Goal: Task Accomplishment & Management: Manage account settings

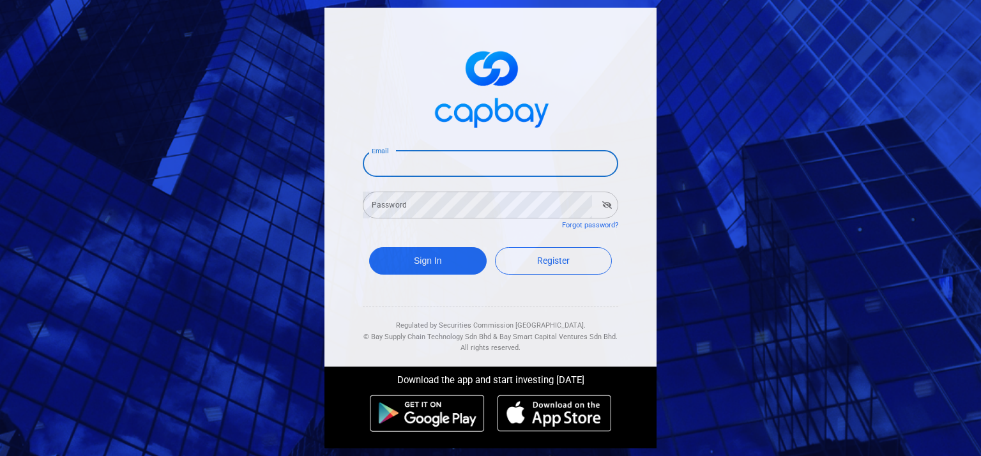
click at [385, 164] on input "Email" at bounding box center [490, 163] width 255 height 27
type input "[EMAIL_ADDRESS][DOMAIN_NAME]"
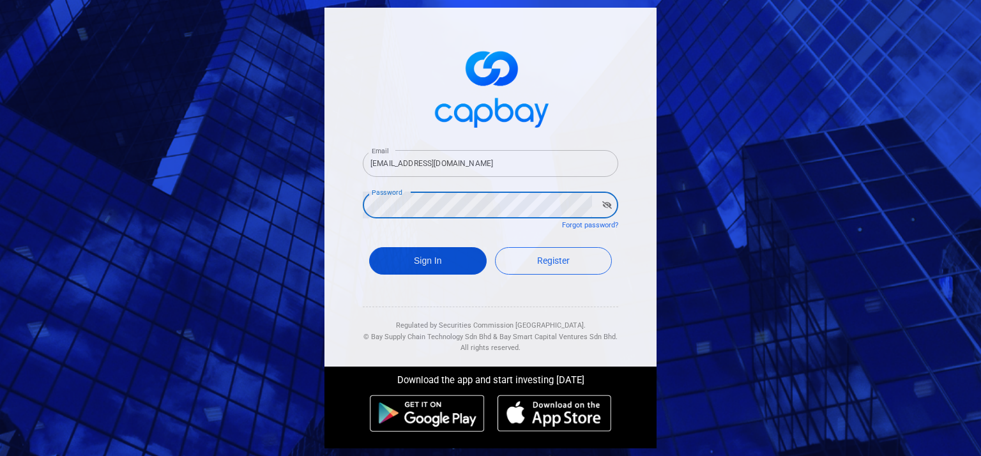
click at [455, 254] on button "Sign In" at bounding box center [428, 260] width 118 height 27
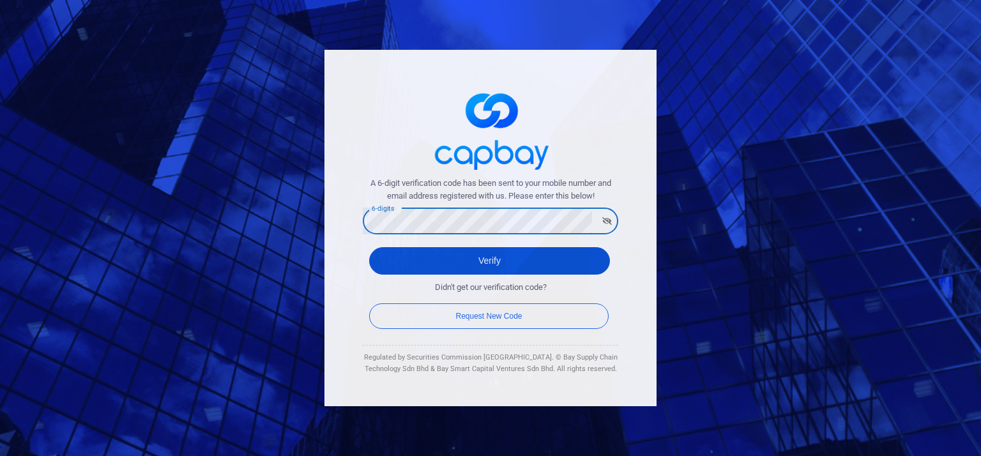
click at [425, 250] on button "Verify" at bounding box center [489, 260] width 241 height 27
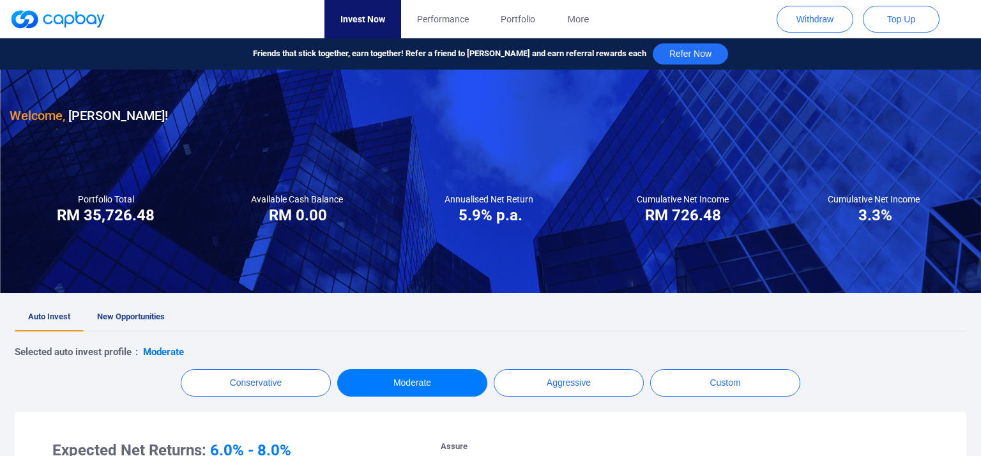
checkbox input "true"
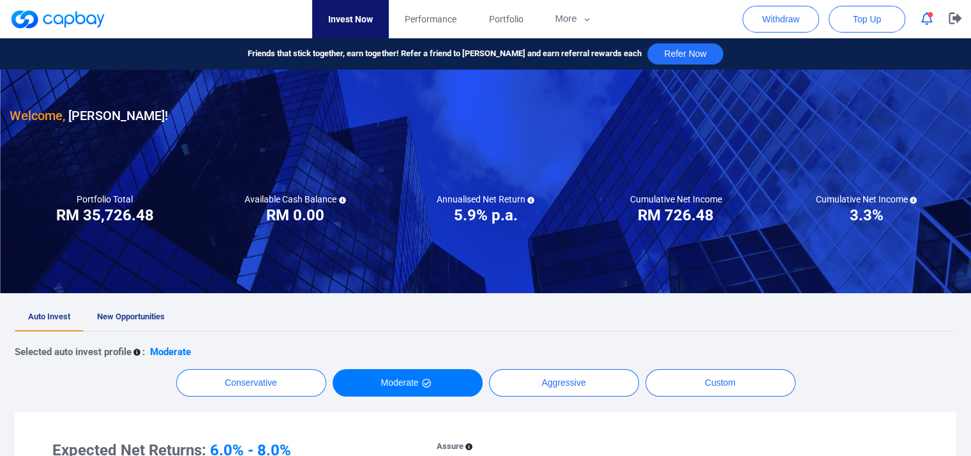
click at [924, 20] on icon "button" at bounding box center [927, 18] width 11 height 13
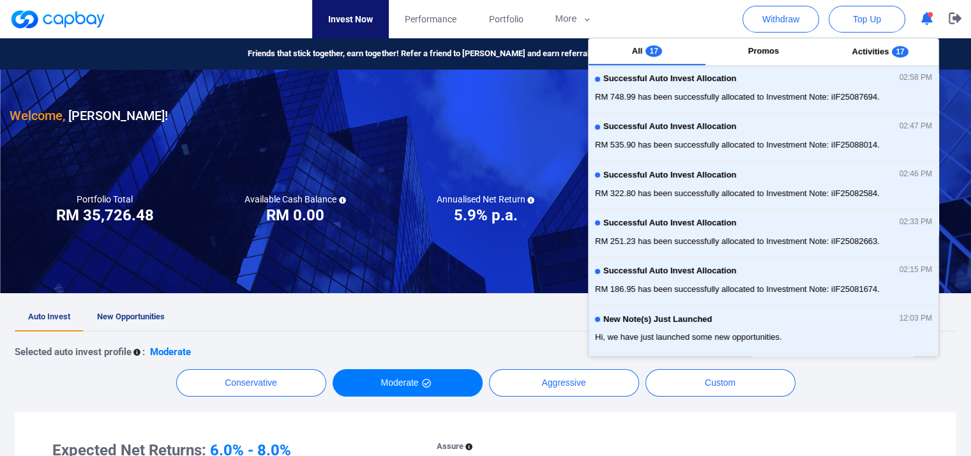
scroll to position [261, 0]
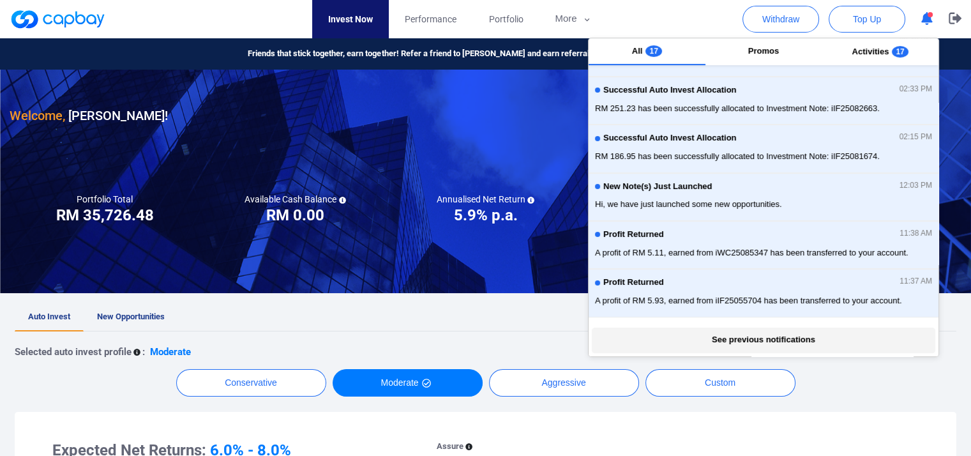
click at [818, 334] on button "See previous notifications" at bounding box center [763, 341] width 343 height 26
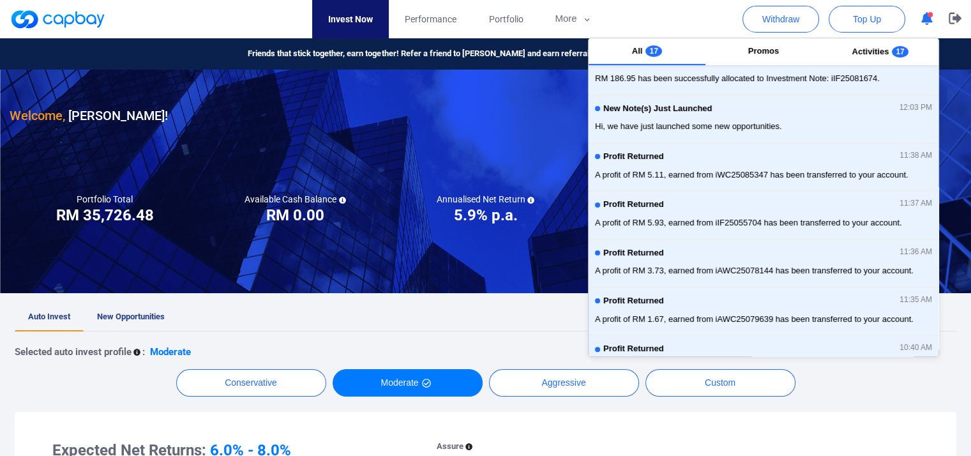
scroll to position [0, 0]
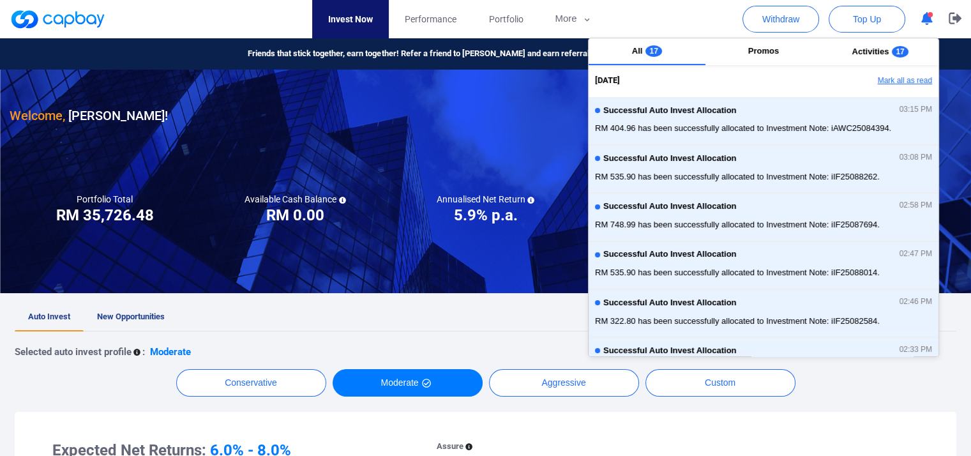
click at [900, 85] on button "Mark all as read" at bounding box center [870, 81] width 137 height 22
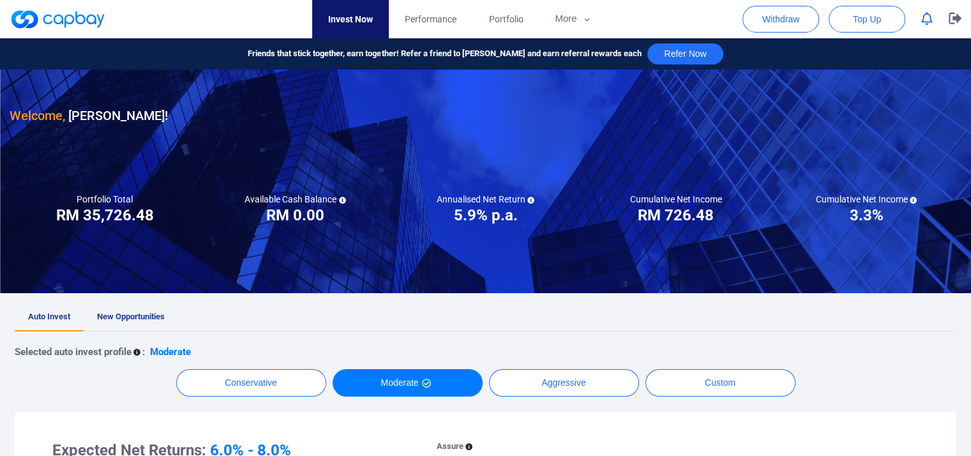
drag, startPoint x: 452, startPoint y: 250, endPoint x: 257, endPoint y: 331, distance: 210.2
click at [450, 250] on div at bounding box center [485, 182] width 971 height 224
